Goal: Transaction & Acquisition: Download file/media

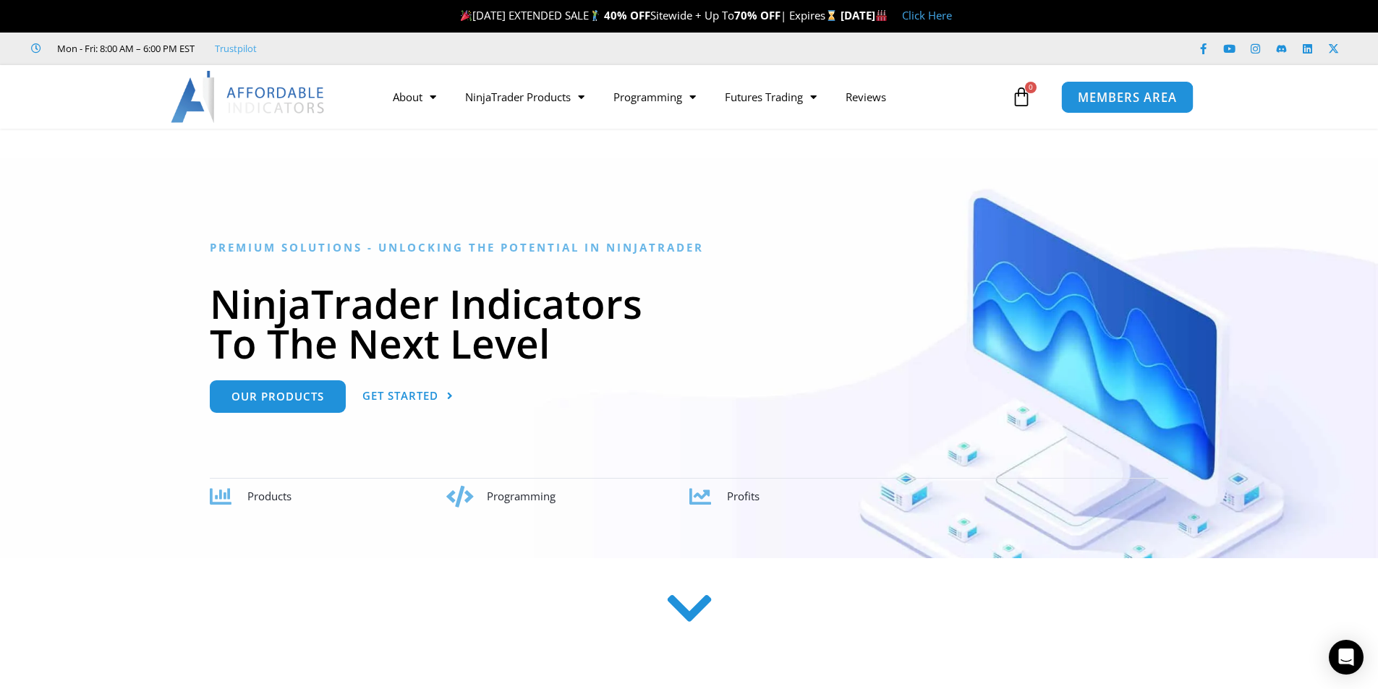
click at [1081, 100] on span "MEMBERS AREA" at bounding box center [1127, 97] width 99 height 12
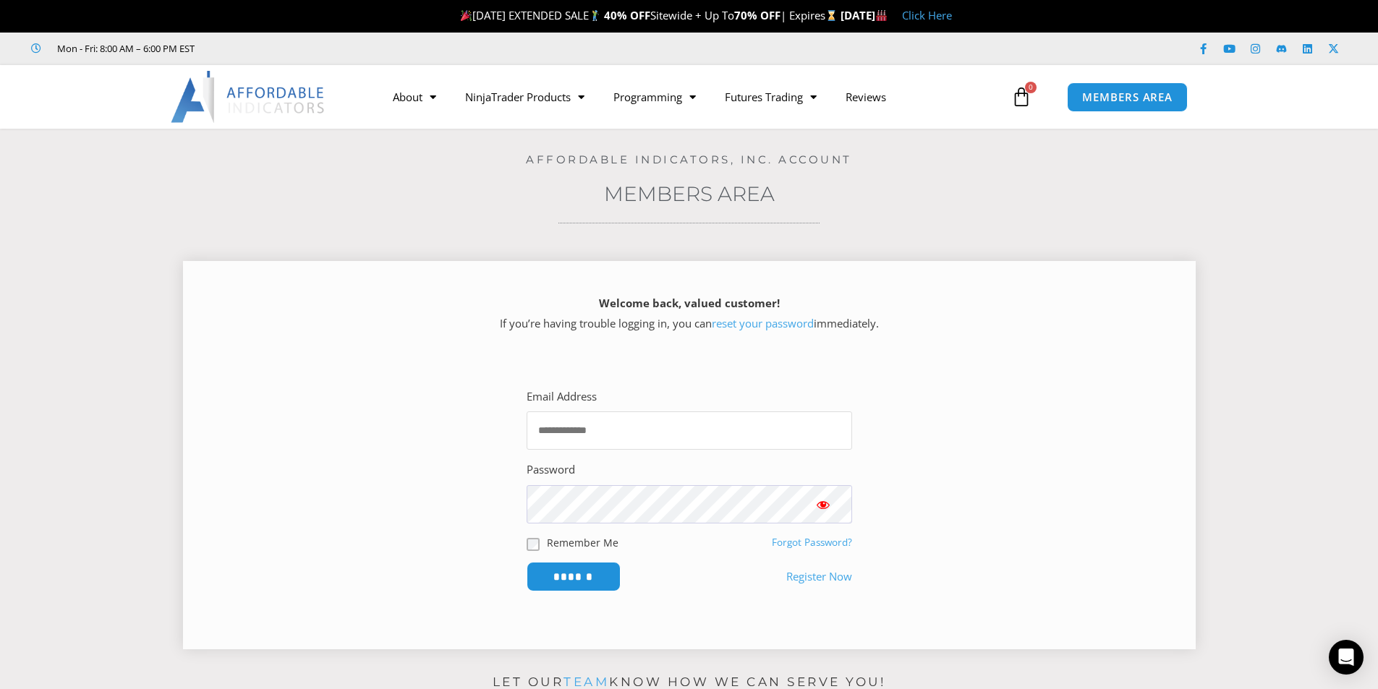
click at [685, 428] on input "Email Address" at bounding box center [690, 431] width 326 height 38
type input "**********"
click at [821, 505] on span "Show password" at bounding box center [823, 505] width 14 height 14
click at [587, 577] on input "******" at bounding box center [573, 576] width 99 height 31
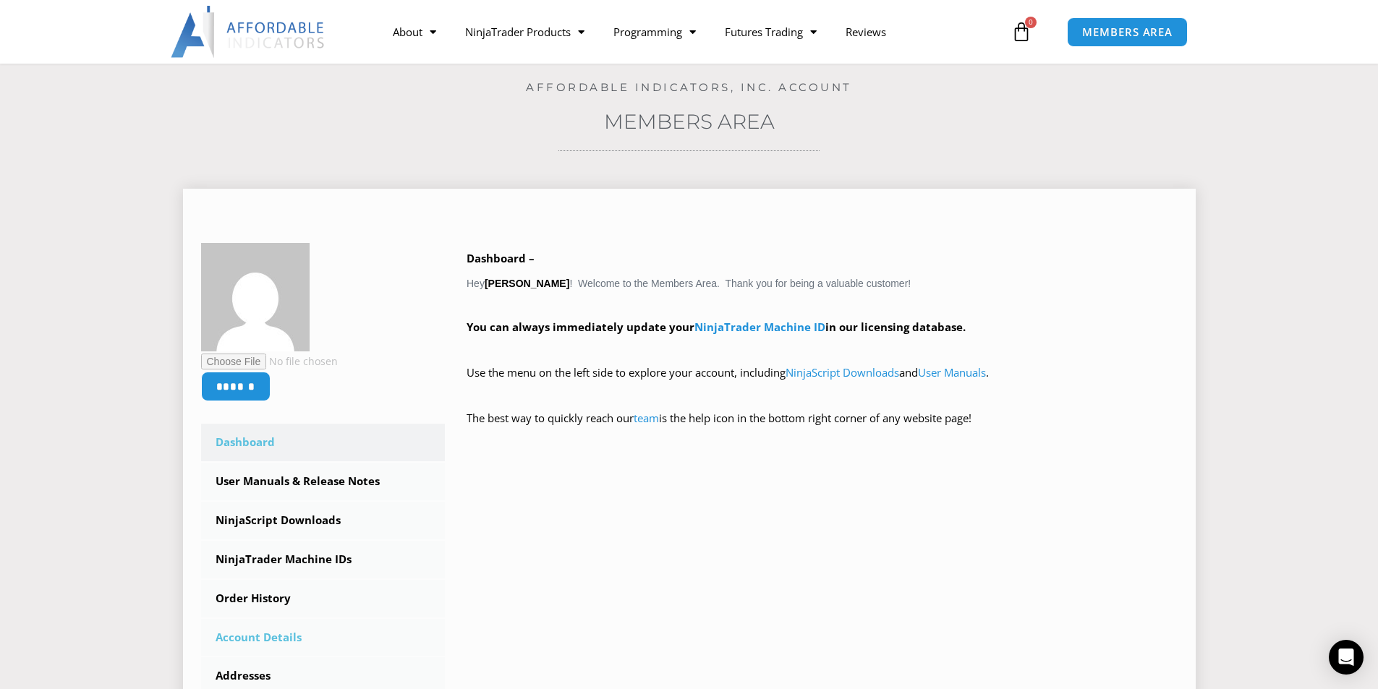
scroll to position [217, 0]
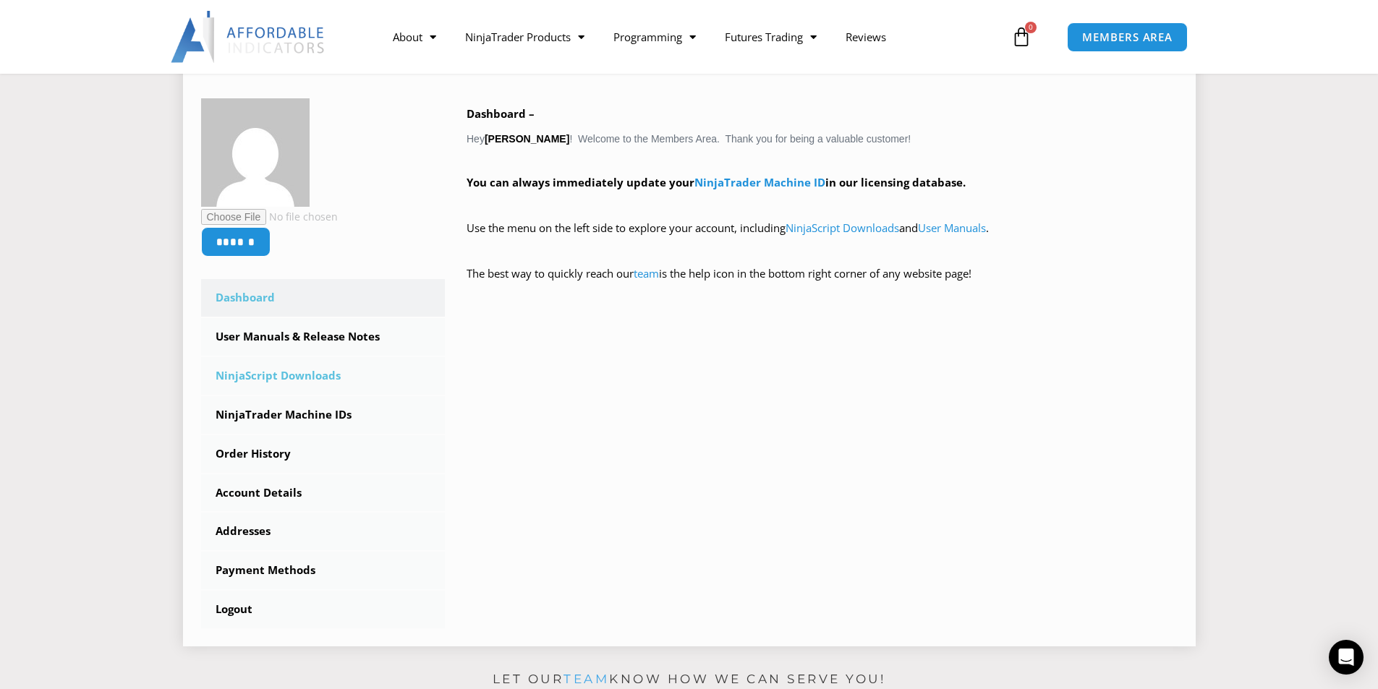
click at [298, 382] on link "NinjaScript Downloads" at bounding box center [323, 376] width 245 height 38
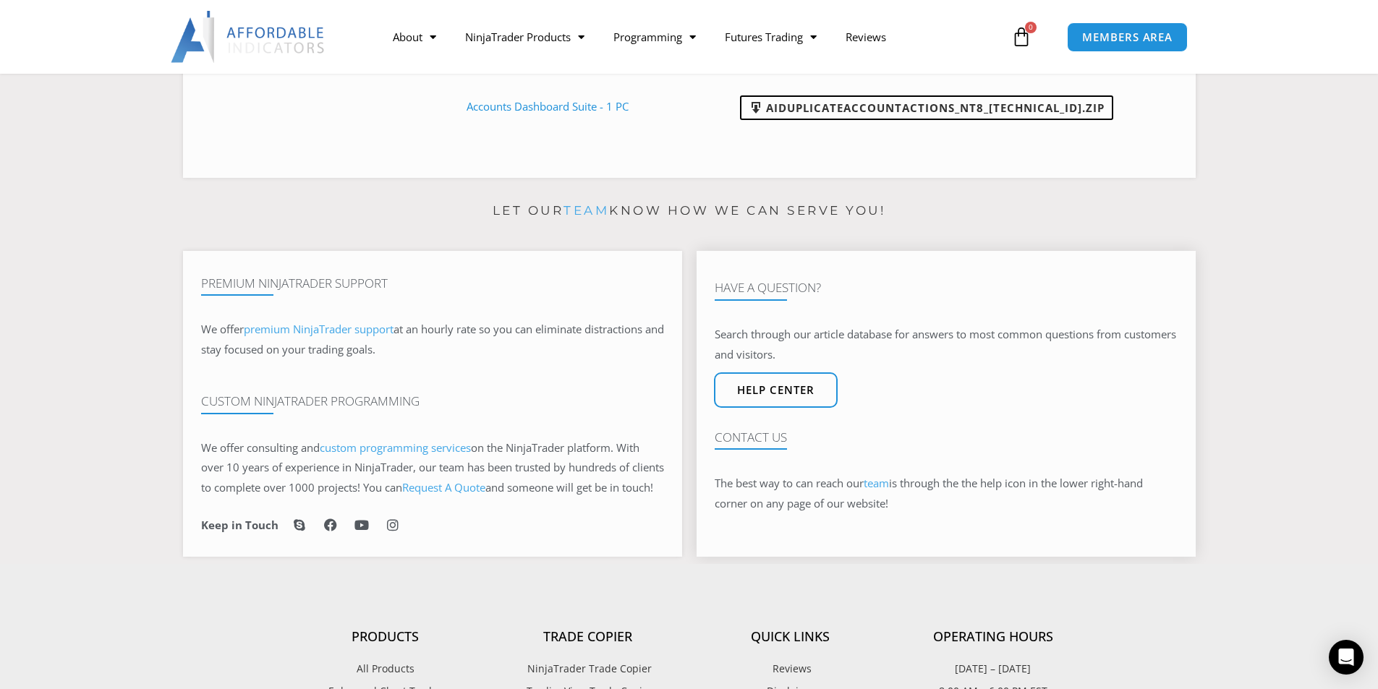
scroll to position [579, 0]
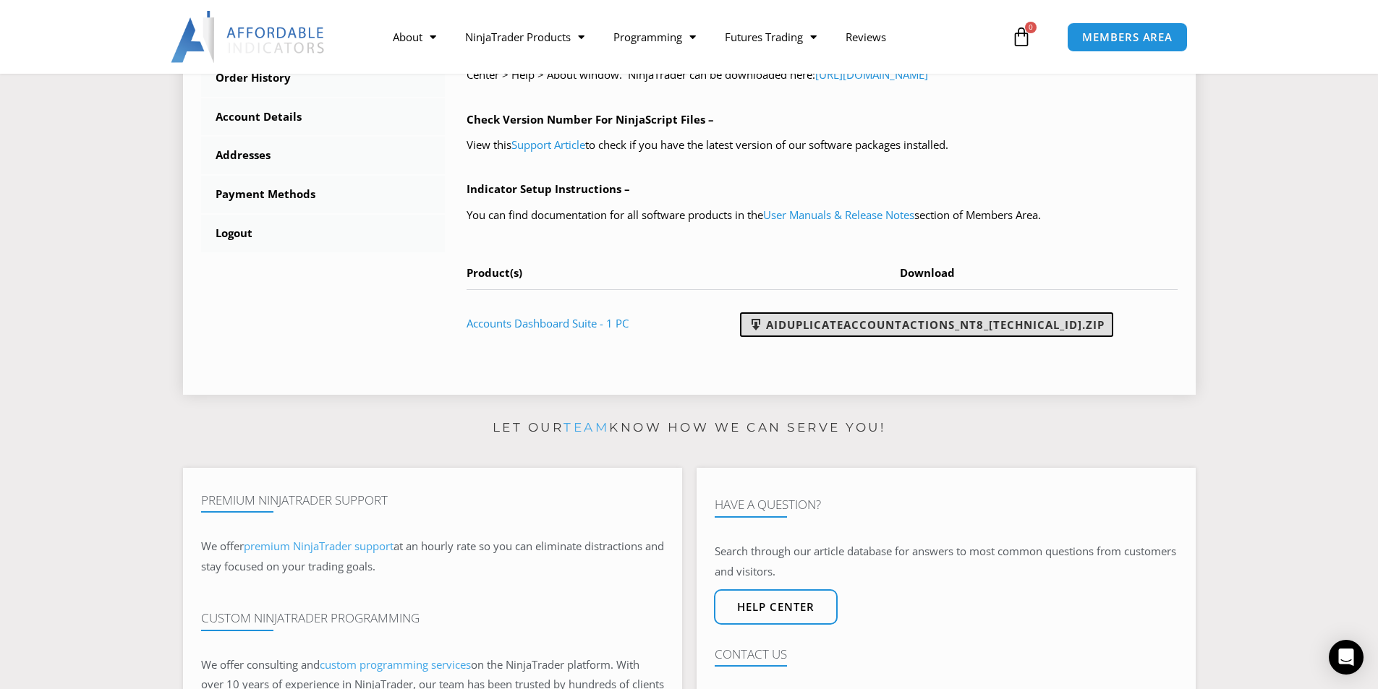
click at [944, 327] on link "AIDuplicateAccountActions_NT8_25.2.5.1.zip" at bounding box center [926, 325] width 373 height 25
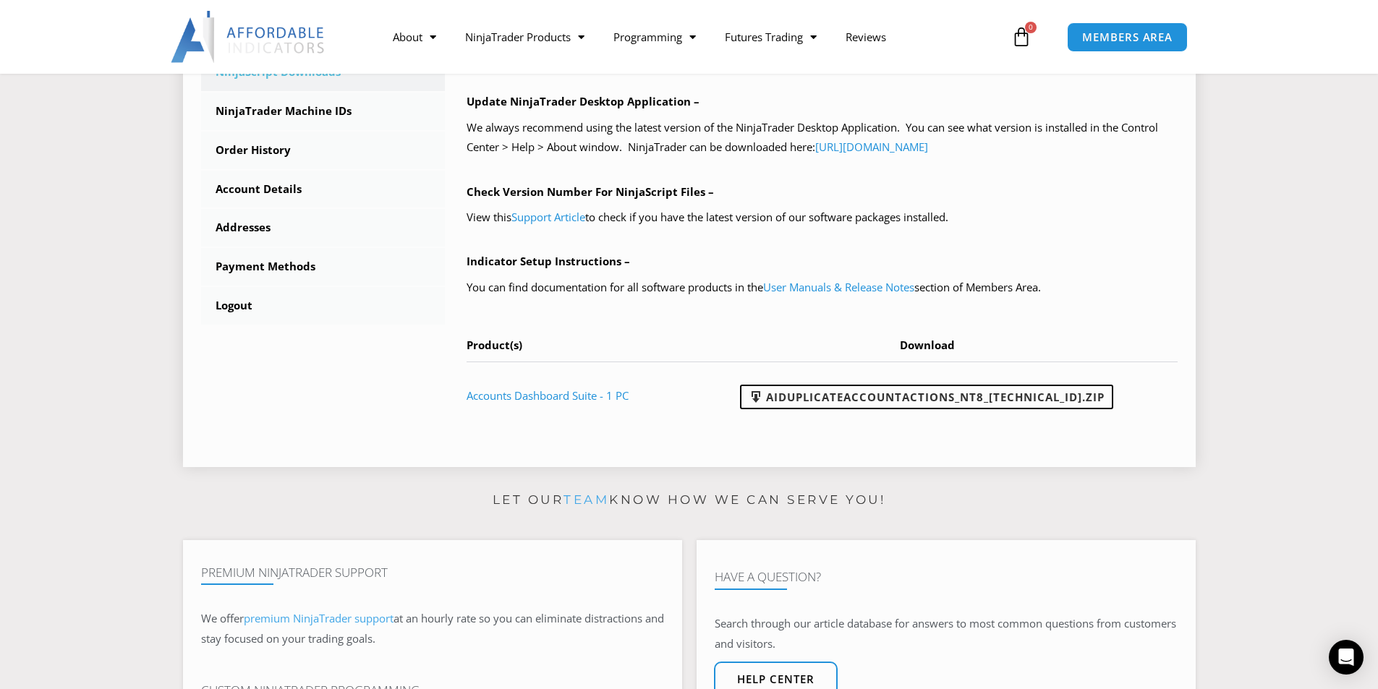
scroll to position [434, 0]
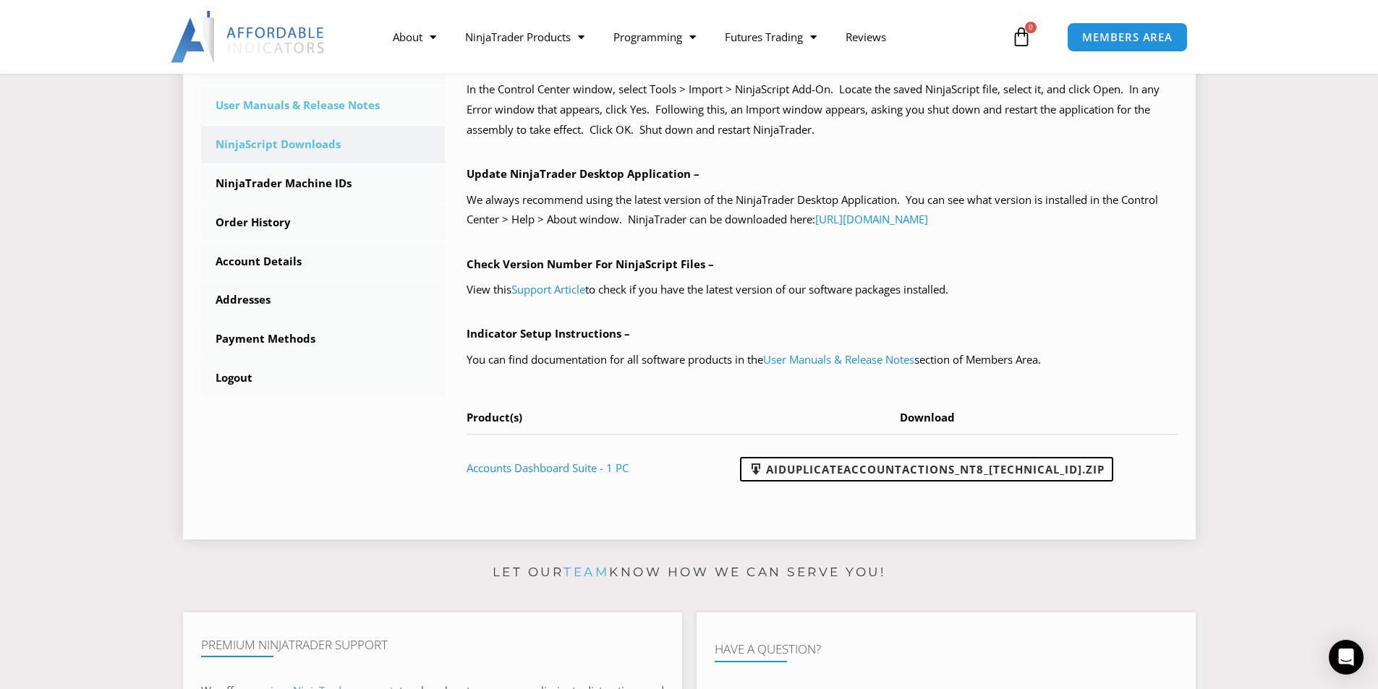
click at [271, 101] on link "User Manuals & Release Notes" at bounding box center [323, 106] width 245 height 38
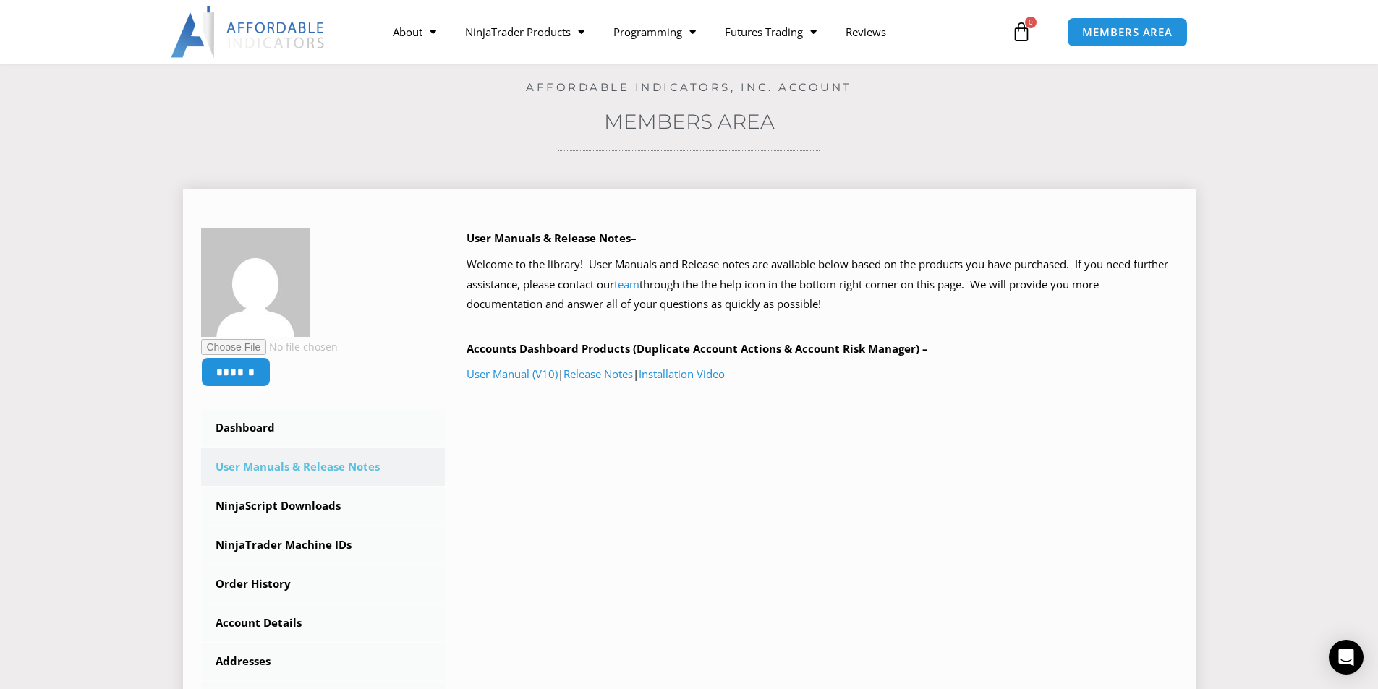
scroll to position [145, 0]
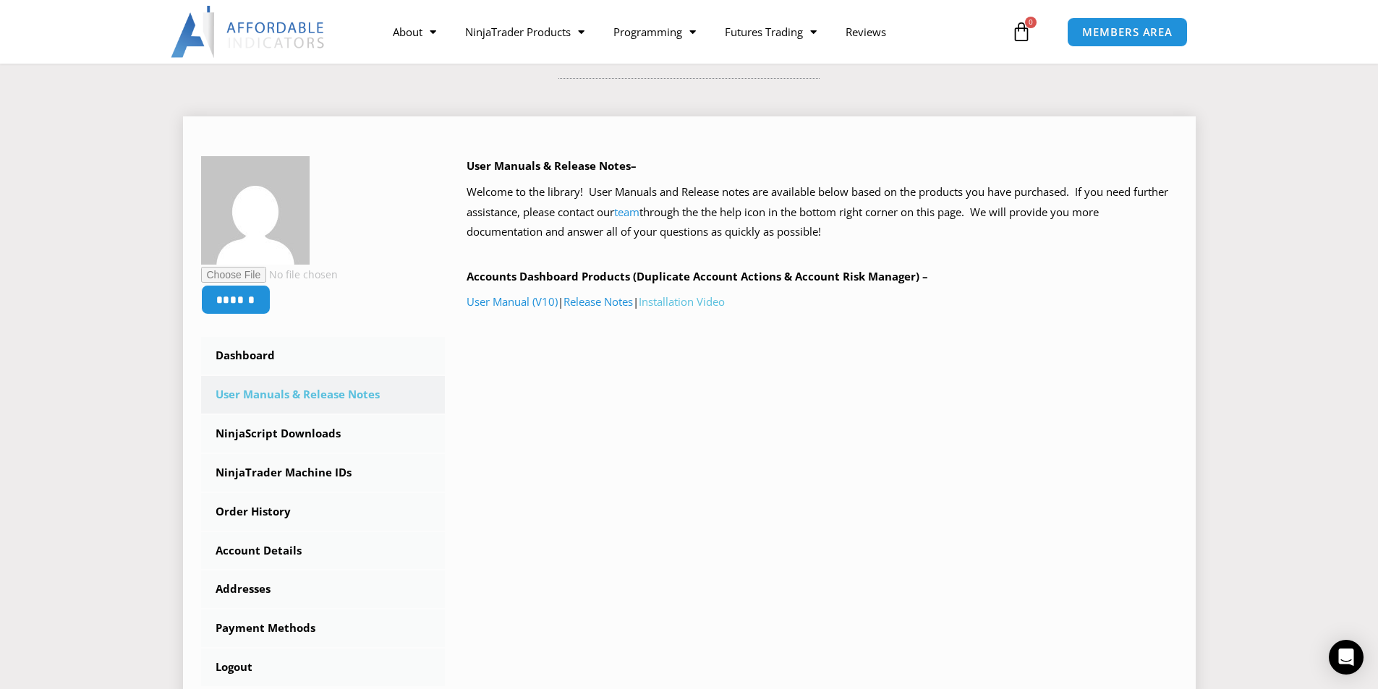
click at [698, 304] on link "Installation Video" at bounding box center [682, 301] width 86 height 14
click at [506, 301] on link "User Manual (V10)" at bounding box center [512, 301] width 91 height 14
